Goal: Task Accomplishment & Management: Manage account settings

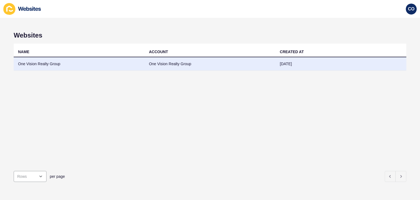
click at [51, 64] on td "One Vision Realty Group" at bounding box center [79, 63] width 131 height 13
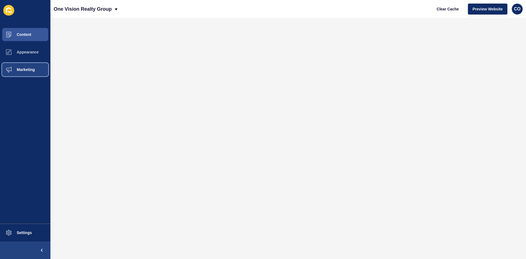
click at [35, 69] on span "Marketing" at bounding box center [17, 69] width 36 height 4
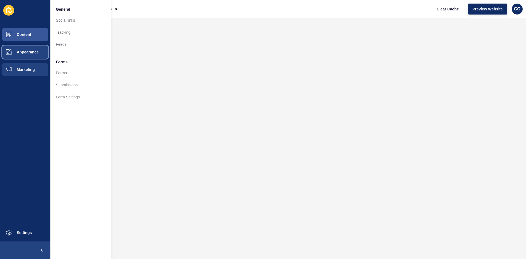
click at [36, 51] on span "Appearance" at bounding box center [18, 52] width 39 height 4
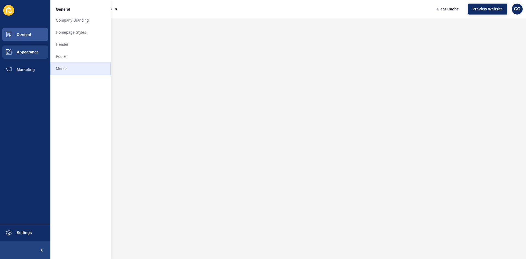
click at [60, 67] on link "Menus" at bounding box center [80, 68] width 60 height 12
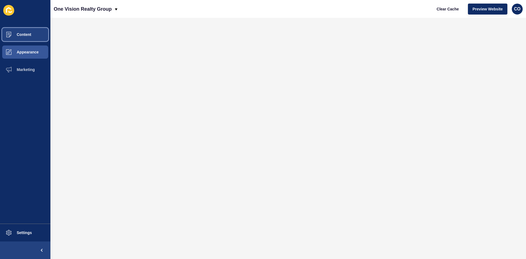
click at [30, 37] on button "Content" at bounding box center [25, 35] width 50 height 18
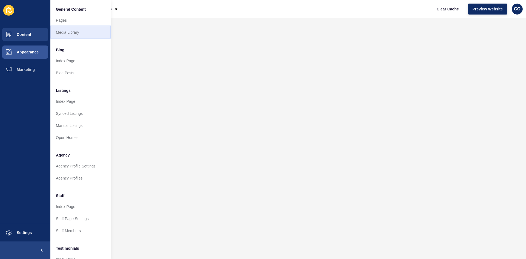
click at [64, 32] on link "Media Library" at bounding box center [80, 32] width 60 height 12
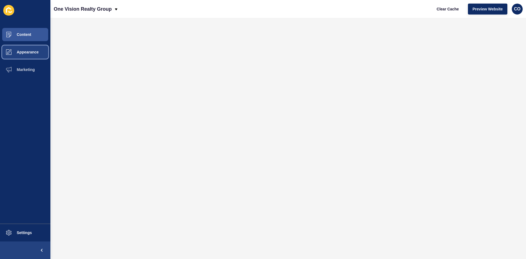
click at [26, 51] on span "Appearance" at bounding box center [18, 52] width 39 height 4
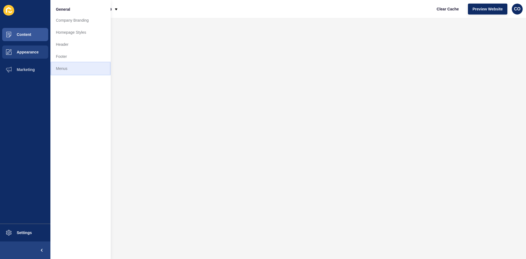
click at [70, 69] on link "Menus" at bounding box center [80, 68] width 60 height 12
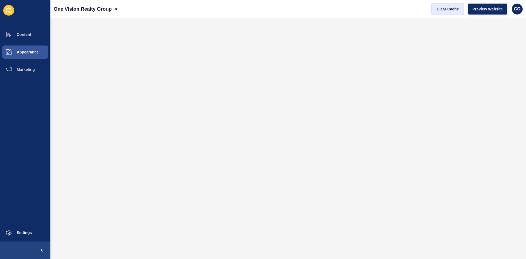
click at [443, 11] on span "Clear Cache" at bounding box center [447, 8] width 22 height 5
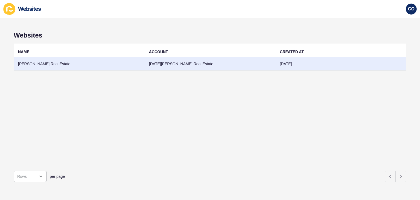
click at [29, 65] on td "[PERSON_NAME] Real Estate" at bounding box center [79, 63] width 131 height 13
